Goal: Information Seeking & Learning: Learn about a topic

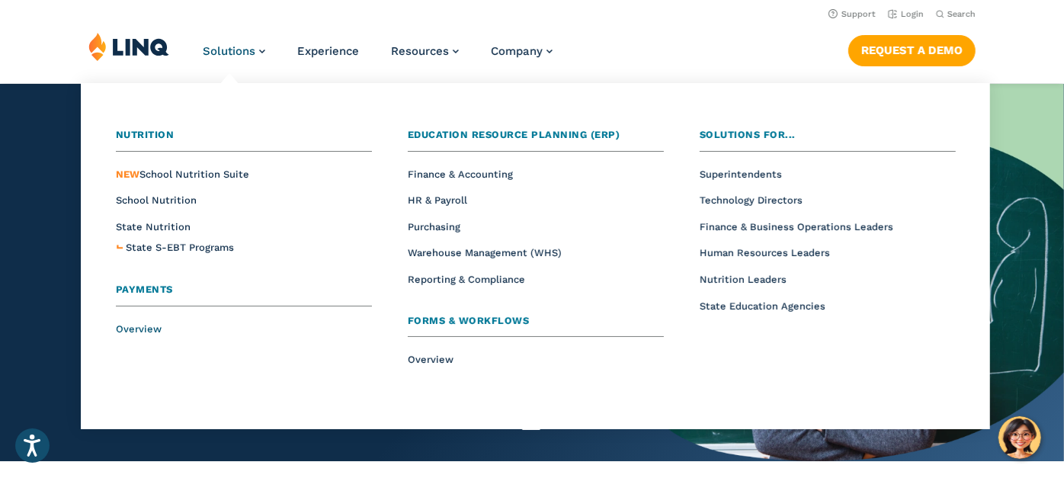
click at [145, 328] on span "Overview" at bounding box center [139, 328] width 46 height 11
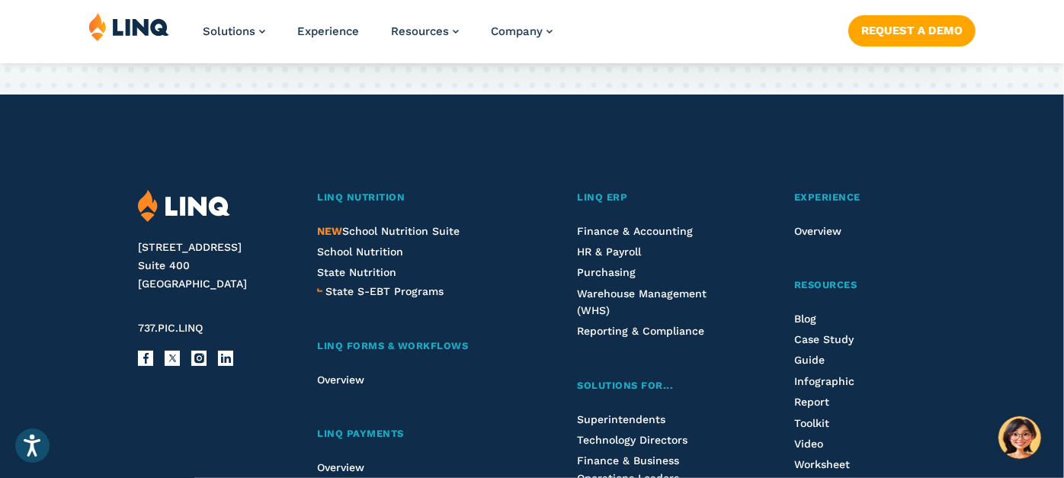
scroll to position [3881, 0]
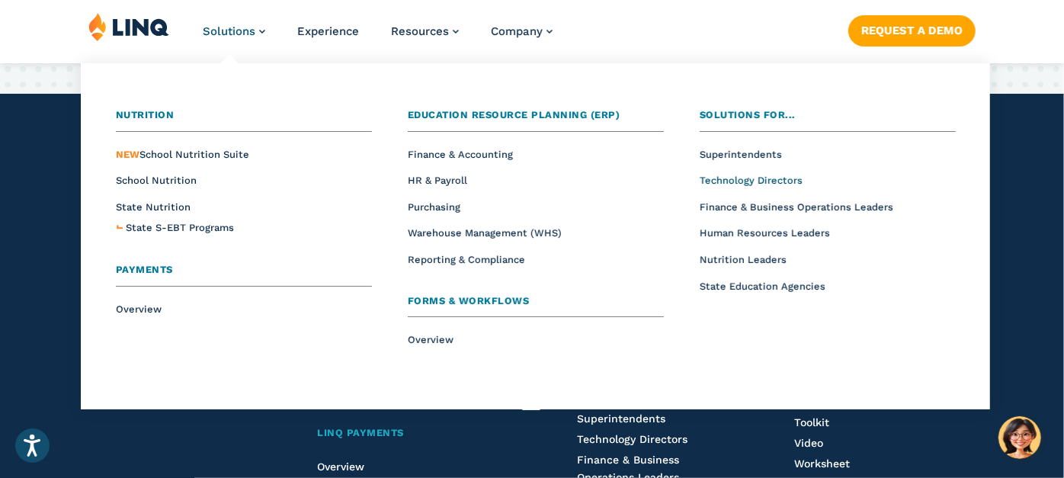
click at [739, 178] on span "Technology Directors" at bounding box center [751, 180] width 103 height 11
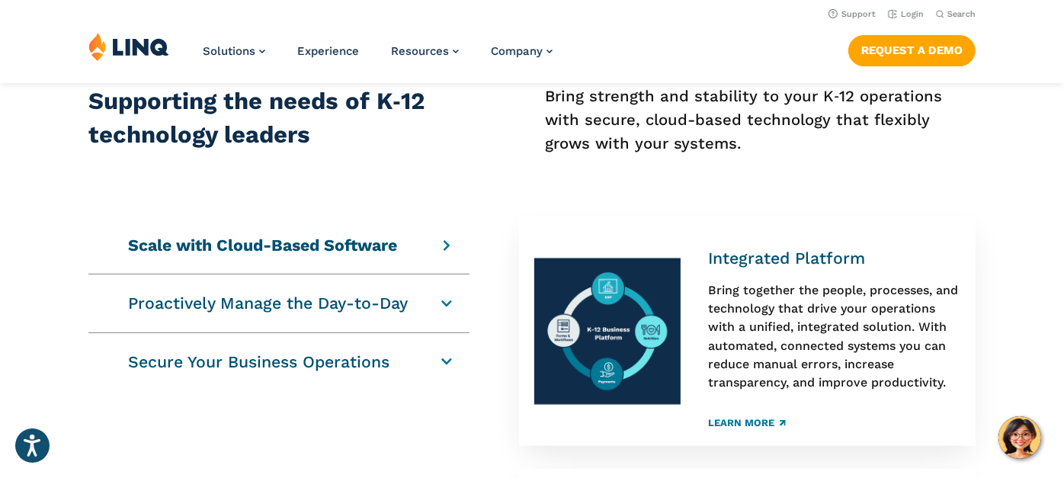
scroll to position [675, 0]
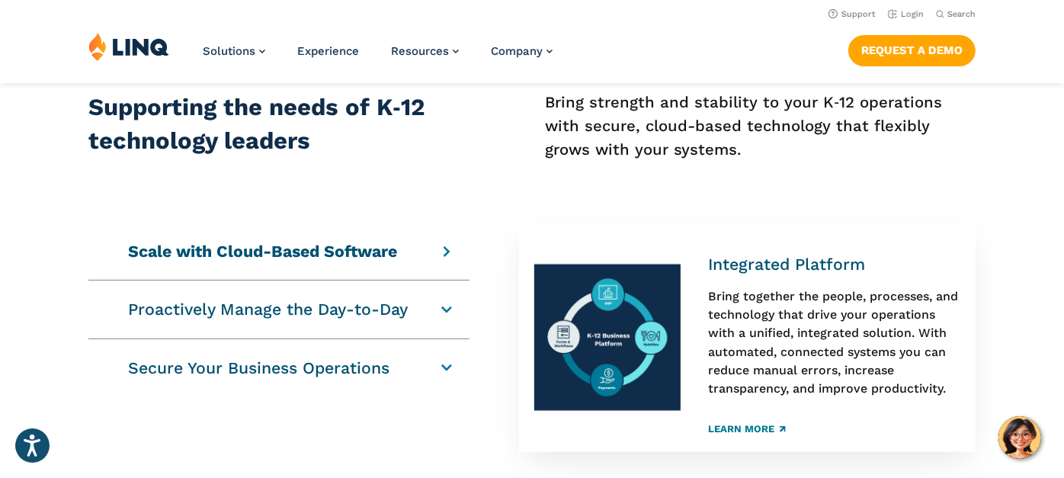
click at [424, 318] on div "Proactively Manage the Day-to-Day Streamlined Operations From meal forms to men…" at bounding box center [278, 309] width 381 height 58
click at [459, 311] on div "Proactively Manage the Day-to-Day Streamlined Operations From meal forms to men…" at bounding box center [278, 309] width 381 height 58
click at [456, 311] on div "Proactively Manage the Day-to-Day Streamlined Operations From meal forms to men…" at bounding box center [278, 309] width 381 height 58
click at [417, 311] on h4 "Proactively Manage the Day-to-Day" at bounding box center [272, 309] width 289 height 21
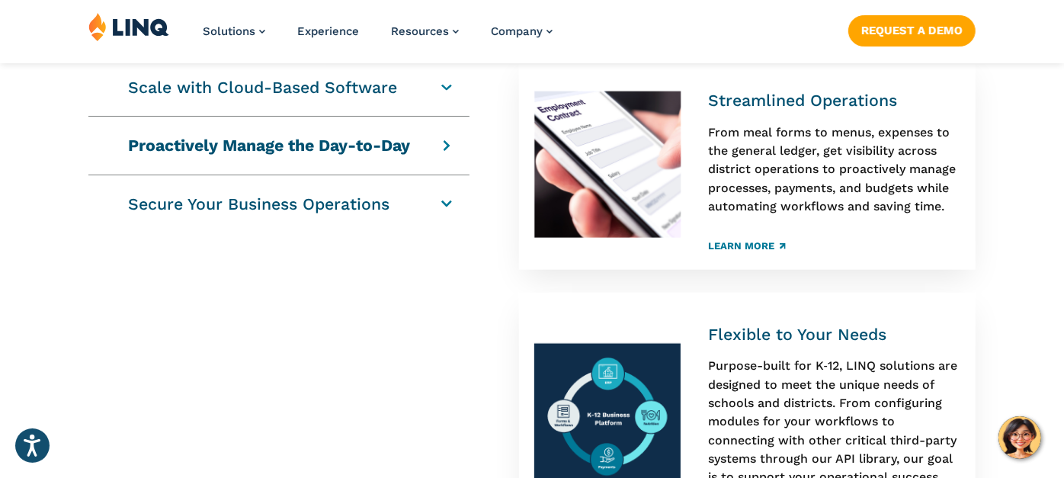
scroll to position [862, 0]
